Goal: Use online tool/utility: Utilize a website feature to perform a specific function

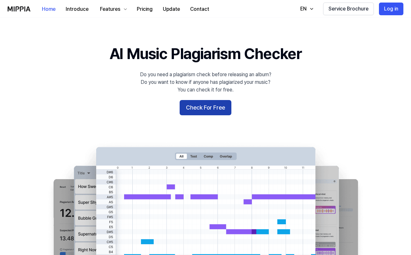
click at [219, 105] on button "Check For Free" at bounding box center [205, 107] width 52 height 15
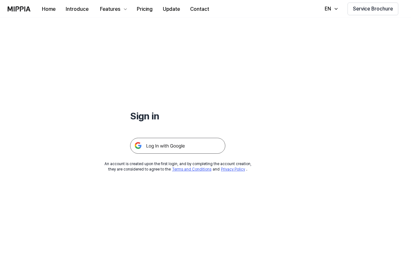
click at [205, 140] on img at bounding box center [177, 146] width 95 height 16
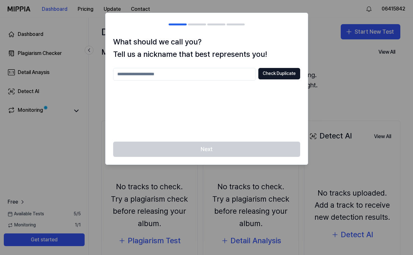
click at [211, 75] on input "text" at bounding box center [184, 74] width 143 height 13
type input "******"
click at [288, 74] on button "Check Duplicate" at bounding box center [279, 73] width 42 height 11
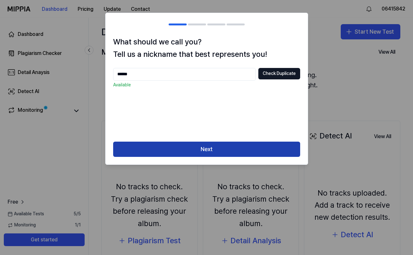
click at [210, 150] on button "Next" at bounding box center [206, 148] width 187 height 15
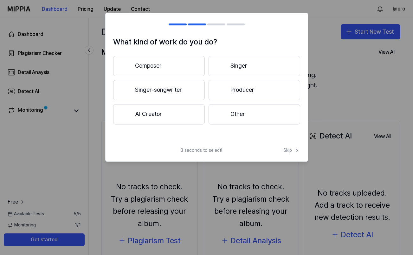
click at [234, 117] on button "Other" at bounding box center [255, 114] width 92 height 20
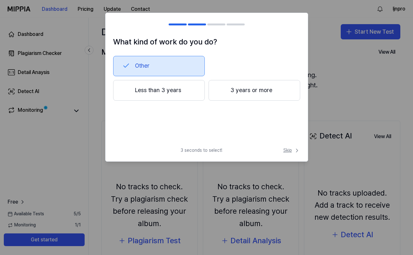
click at [287, 152] on span "Skip" at bounding box center [291, 150] width 17 height 6
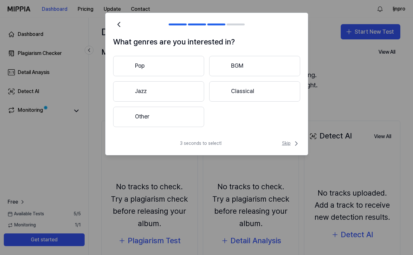
click at [290, 145] on span "Skip" at bounding box center [291, 144] width 18 height 8
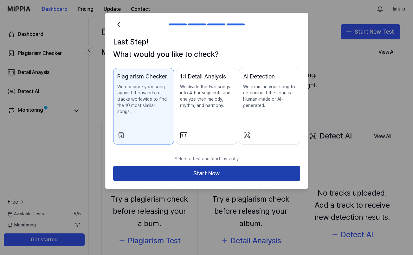
click at [271, 166] on button "Start Now" at bounding box center [206, 173] width 187 height 15
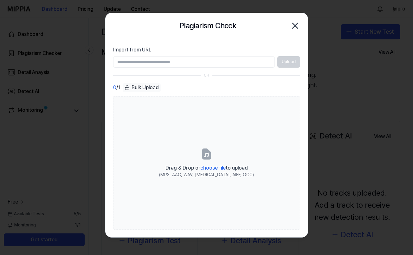
paste input "**********"
type input "**********"
click at [287, 60] on button "Upload" at bounding box center [288, 61] width 23 height 11
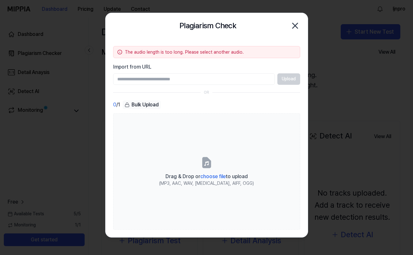
click at [295, 27] on icon "button" at bounding box center [295, 26] width 10 height 10
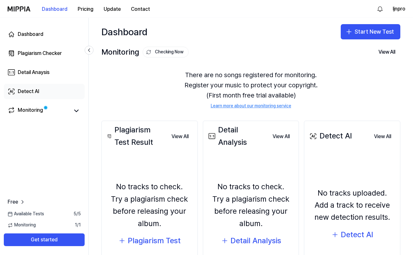
click at [56, 92] on link "Detect AI" at bounding box center [44, 91] width 81 height 15
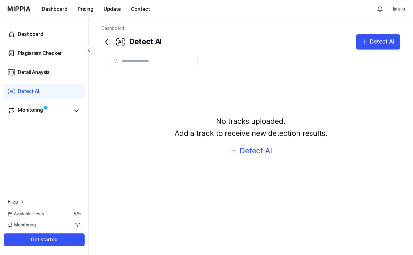
click at [52, 91] on link "Detect AI" at bounding box center [44, 91] width 81 height 15
click at [257, 143] on div "No tracks uploaded. Add a track to receive new detection results. Detect AI" at bounding box center [250, 135] width 299 height 127
click at [257, 149] on div "Detect AI" at bounding box center [256, 151] width 32 height 12
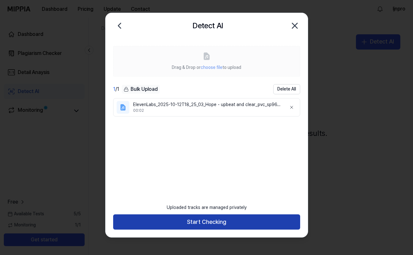
click at [202, 223] on button "Start Checking" at bounding box center [206, 221] width 187 height 15
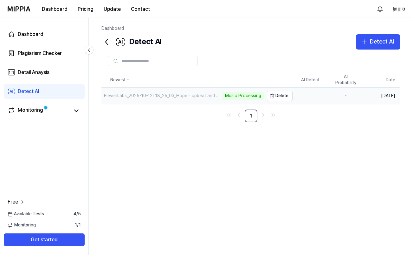
click at [250, 96] on div "Music Processing" at bounding box center [243, 96] width 41 height 8
click at [67, 117] on div "Monitoring" at bounding box center [44, 110] width 81 height 15
click at [67, 112] on link "Monitoring" at bounding box center [39, 110] width 62 height 9
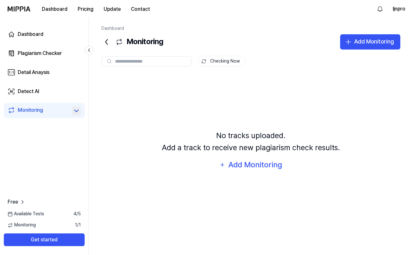
click at [75, 110] on icon at bounding box center [77, 111] width 4 height 2
click at [58, 95] on link "Detect AI" at bounding box center [44, 91] width 81 height 15
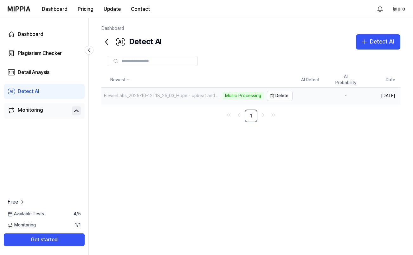
click at [255, 96] on div "Music Processing" at bounding box center [243, 96] width 41 height 8
